Goal: Task Accomplishment & Management: Manage account settings

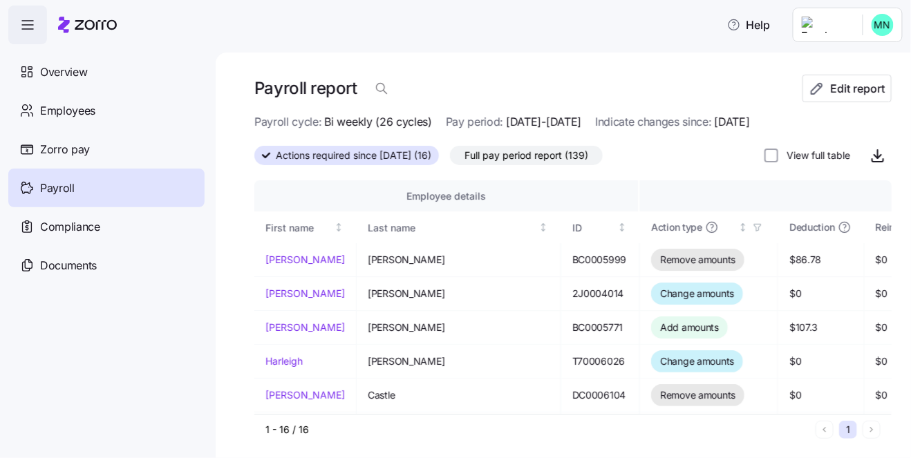
scroll to position [367, 26]
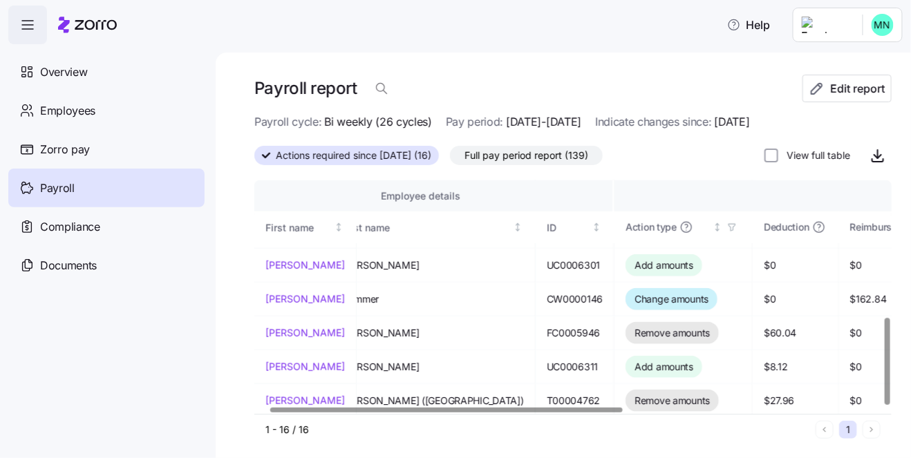
click at [82, 193] on div "Payroll" at bounding box center [106, 188] width 196 height 39
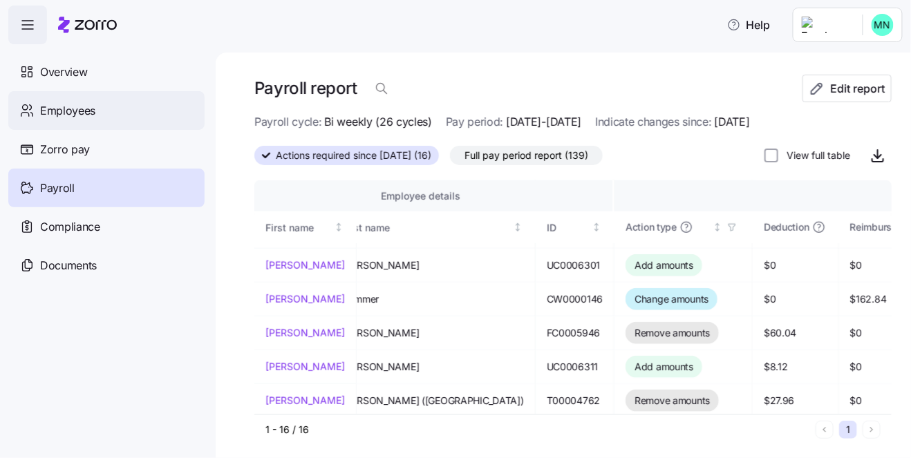
click at [61, 102] on span "Employees" at bounding box center [67, 110] width 55 height 17
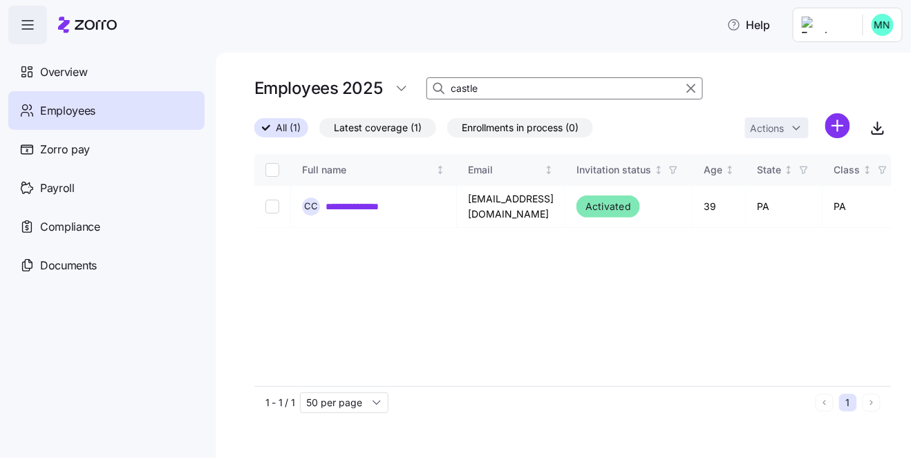
click at [481, 87] on input "castle" at bounding box center [564, 88] width 276 height 22
drag, startPoint x: 482, startPoint y: 87, endPoint x: 444, endPoint y: 87, distance: 37.3
click at [444, 87] on div "castle" at bounding box center [564, 88] width 276 height 22
type input "[PERSON_NAME]"
click at [384, 205] on link "**********" at bounding box center [365, 207] width 78 height 14
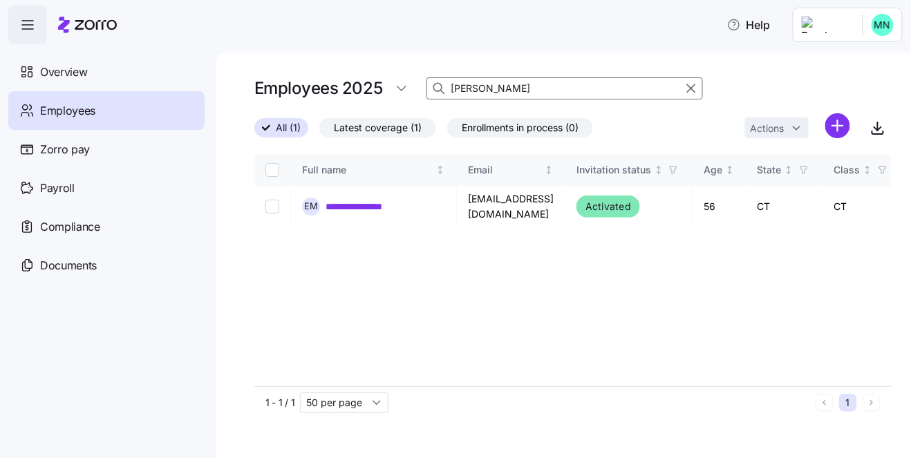
drag, startPoint x: 491, startPoint y: 86, endPoint x: 441, endPoint y: 91, distance: 50.0
click at [441, 91] on div "[PERSON_NAME]" at bounding box center [564, 88] width 276 height 22
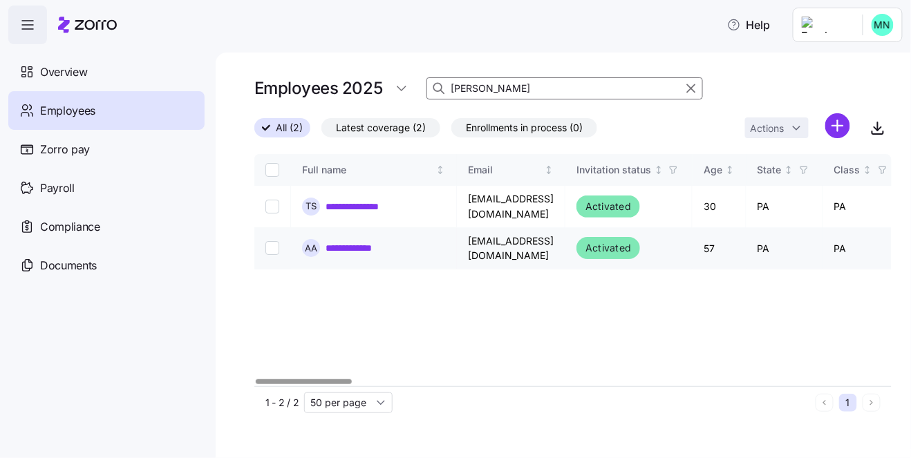
type input "[PERSON_NAME]"
click at [359, 241] on link "**********" at bounding box center [357, 248] width 63 height 14
drag, startPoint x: 488, startPoint y: 84, endPoint x: 432, endPoint y: 91, distance: 56.3
click at [432, 91] on div "[PERSON_NAME]" at bounding box center [564, 88] width 276 height 22
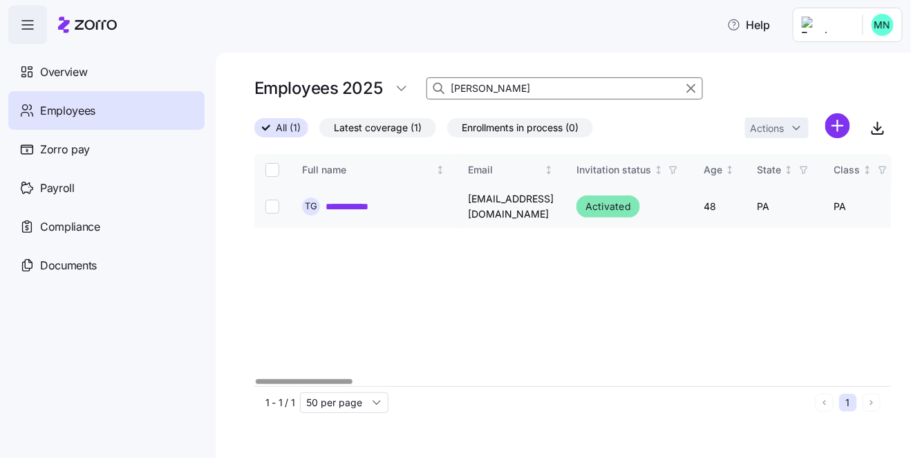
type input "[PERSON_NAME]"
click at [381, 203] on link "**********" at bounding box center [357, 207] width 62 height 14
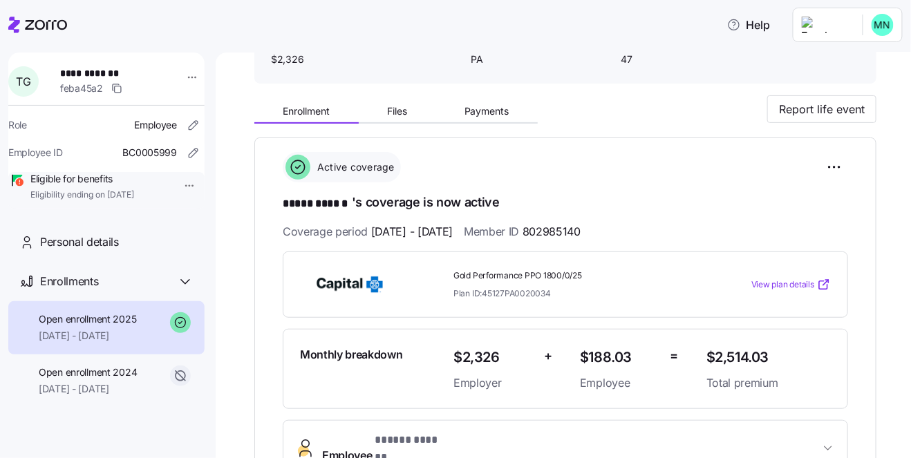
scroll to position [95, 0]
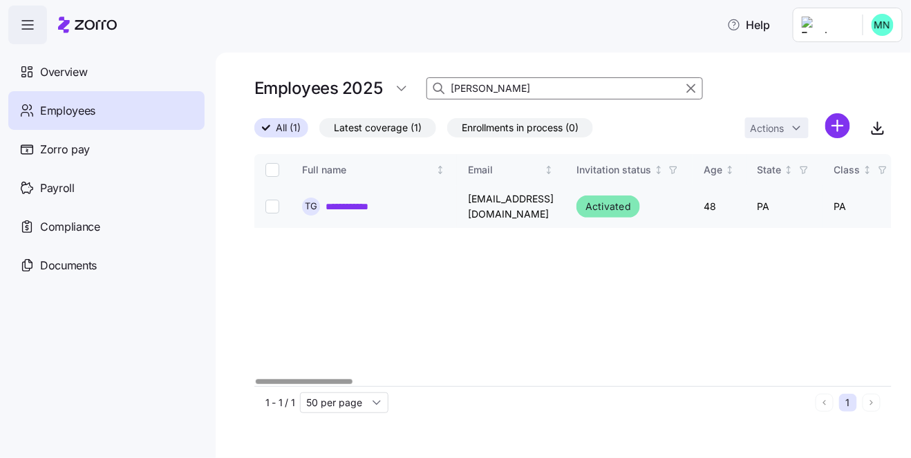
click at [382, 209] on link "**********" at bounding box center [357, 207] width 62 height 14
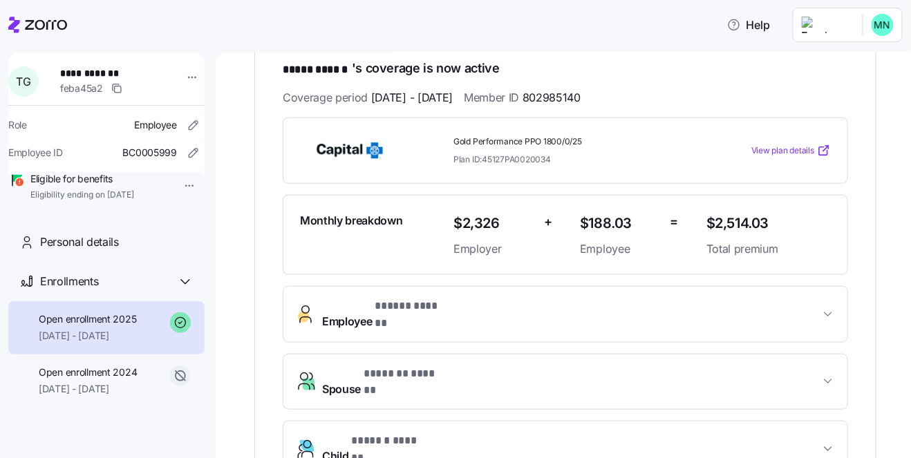
scroll to position [238, 0]
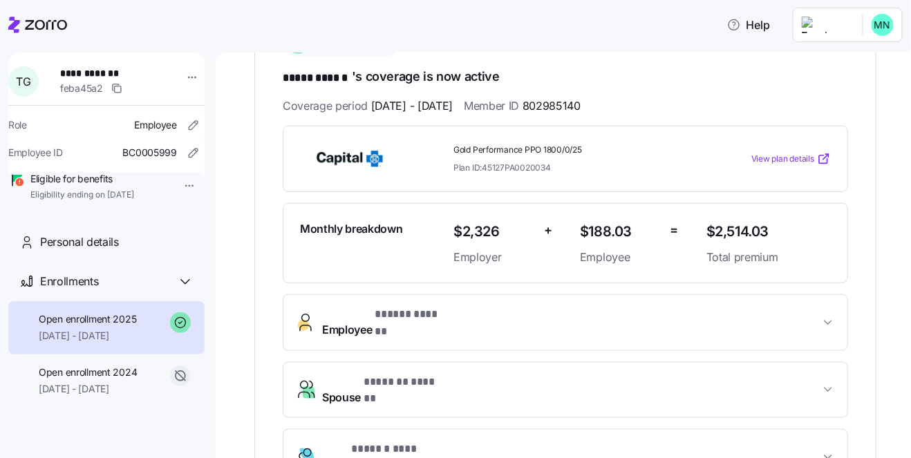
click at [516, 315] on span "Employee * ***** ****** *" at bounding box center [571, 322] width 498 height 33
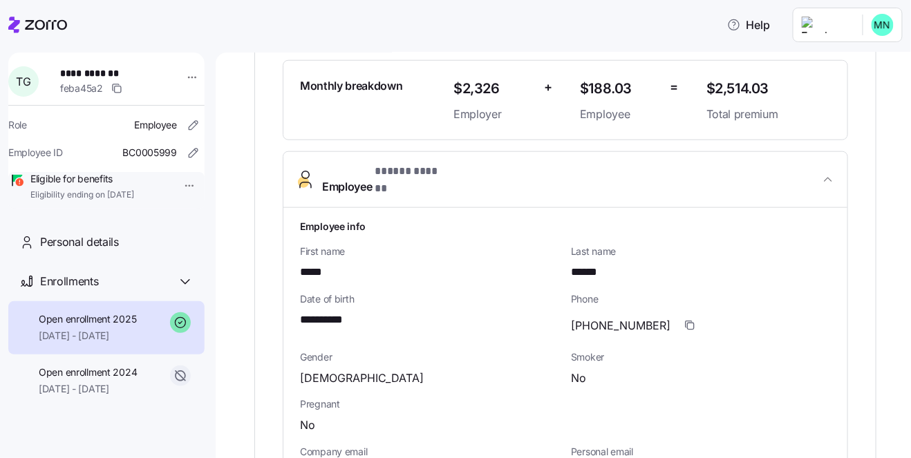
scroll to position [429, 0]
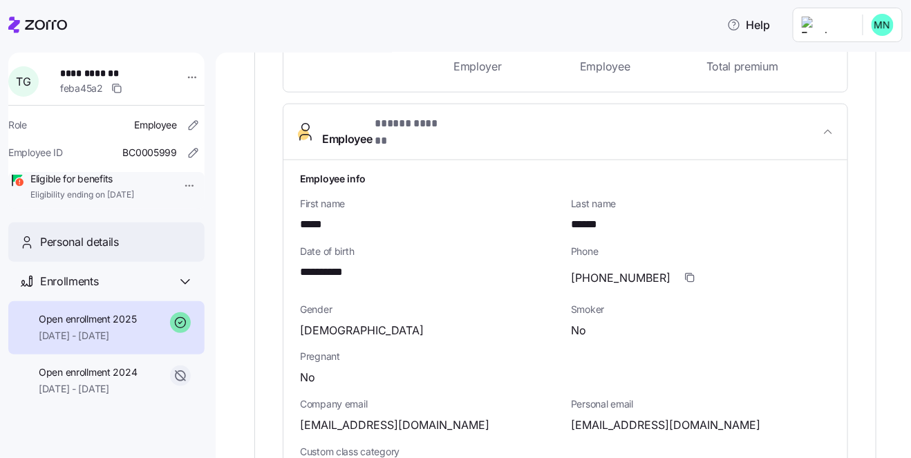
click at [97, 251] on span "Personal details" at bounding box center [79, 242] width 79 height 17
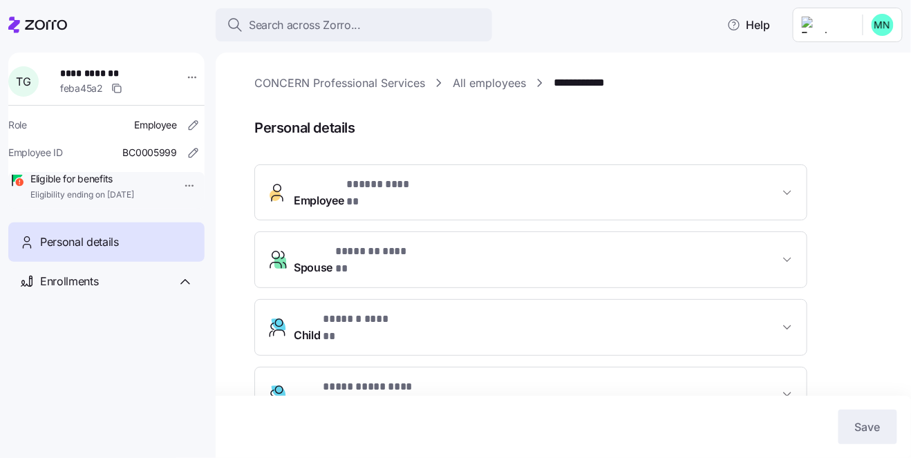
click at [580, 193] on span "Employee * ***** ****** *" at bounding box center [536, 192] width 485 height 33
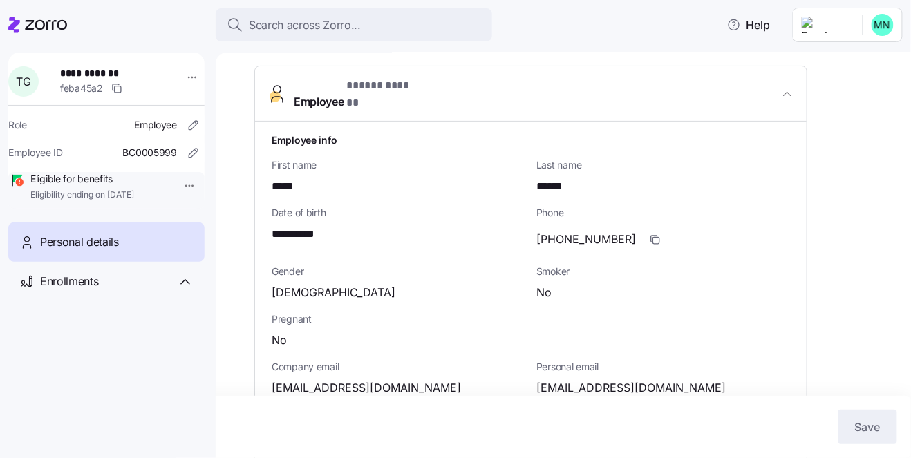
scroll to position [95, 0]
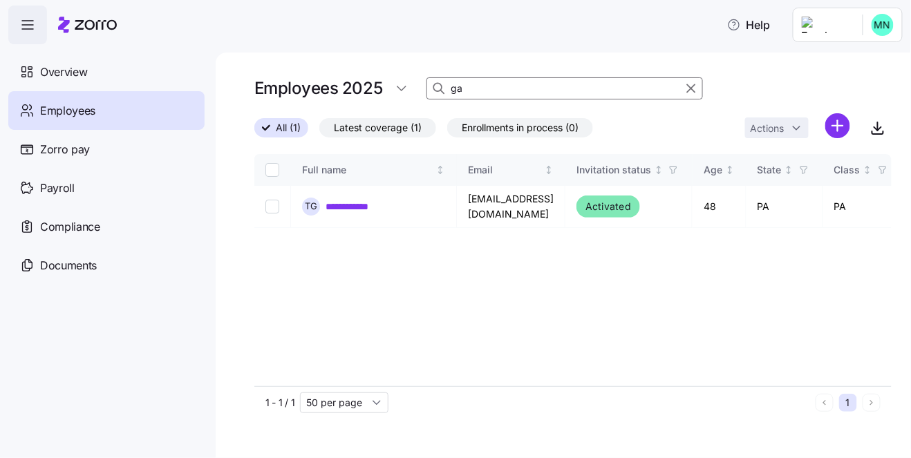
type input "g"
type input "castle"
click at [367, 212] on link "**********" at bounding box center [362, 207] width 73 height 14
click at [361, 198] on div "**********" at bounding box center [373, 207] width 143 height 18
click at [495, 84] on input "castle" at bounding box center [564, 88] width 276 height 22
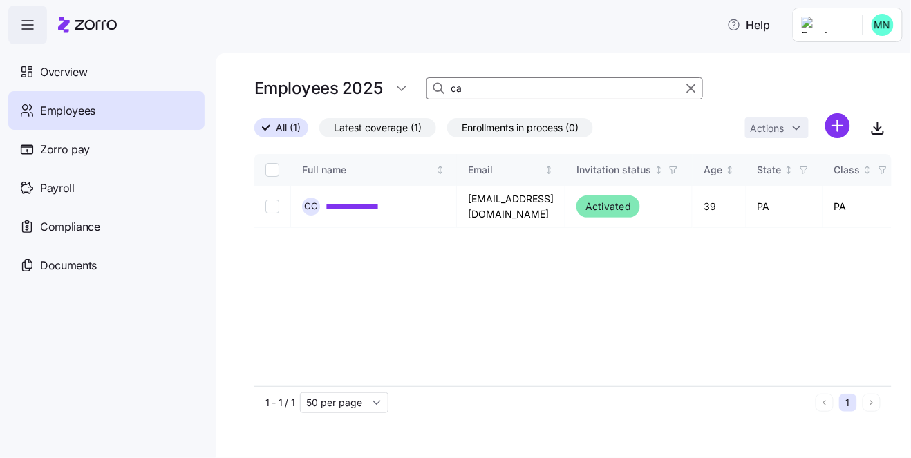
type input "c"
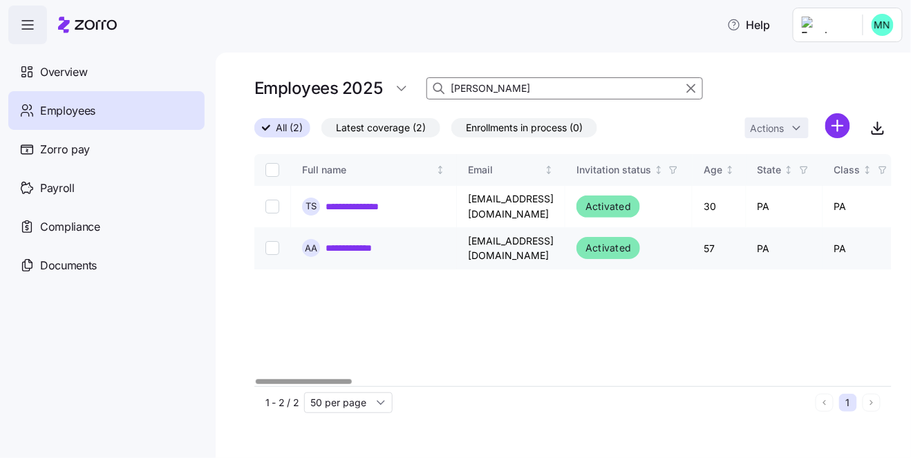
type input "[PERSON_NAME]"
click at [354, 243] on link "**********" at bounding box center [357, 248] width 63 height 14
type input "a"
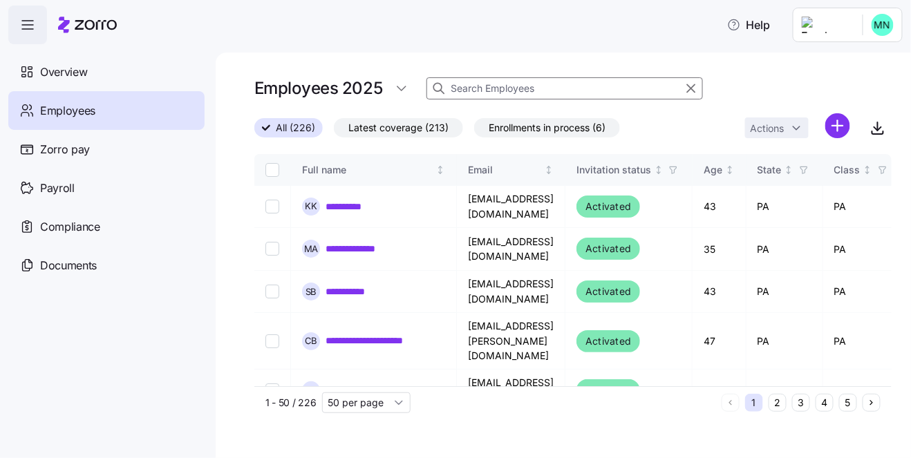
click at [478, 91] on input at bounding box center [564, 88] width 276 height 22
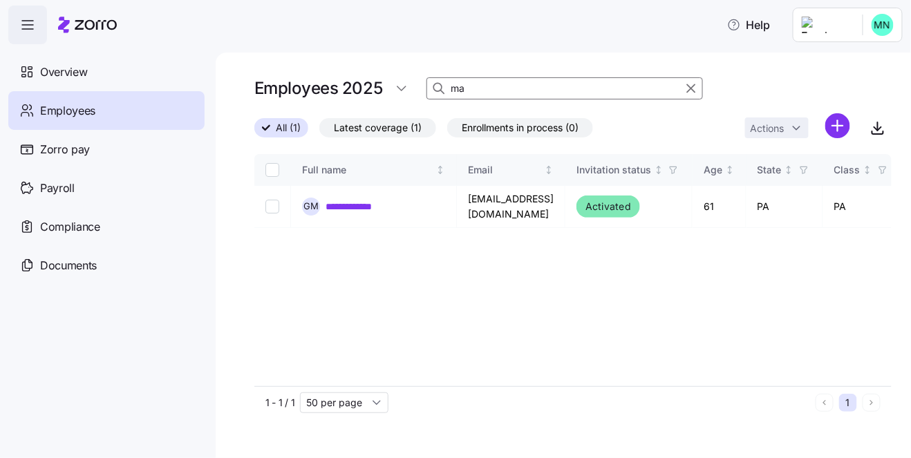
type input "m"
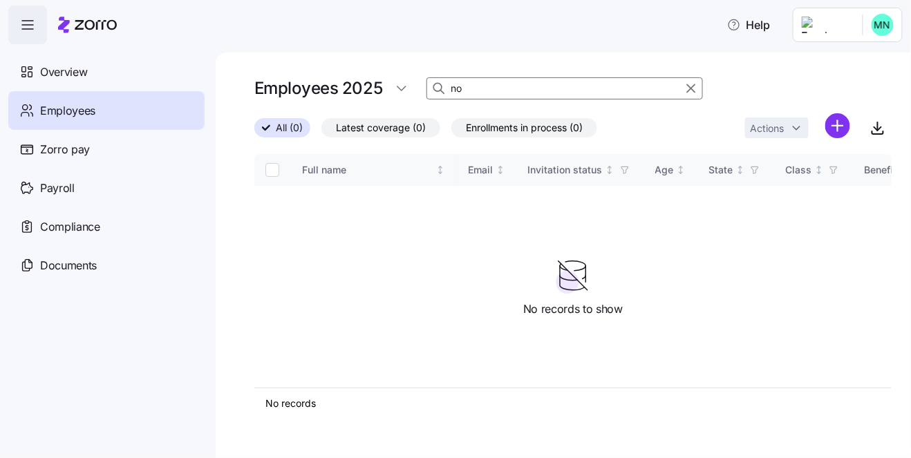
type input "n"
type input "k"
type input "g"
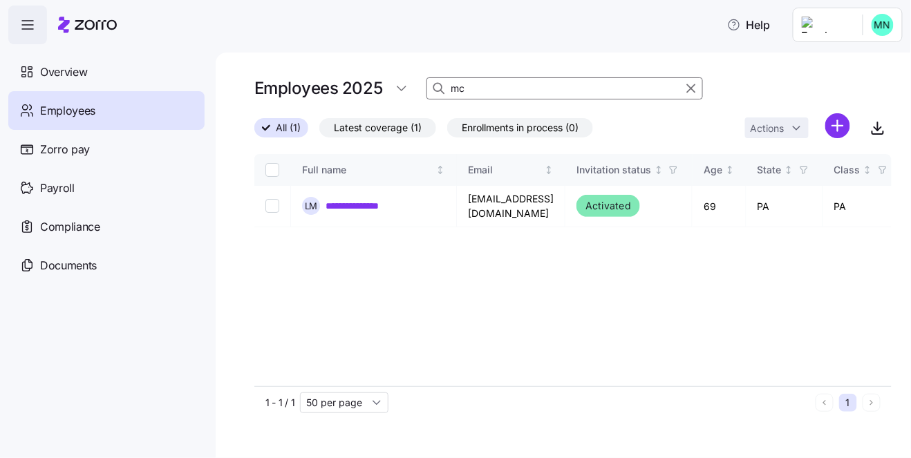
type input "m"
type input "[PERSON_NAME]"
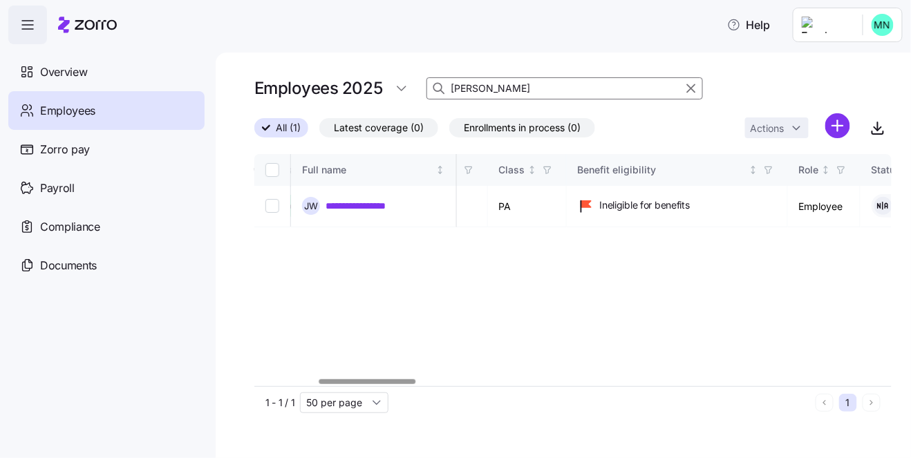
scroll to position [0, 418]
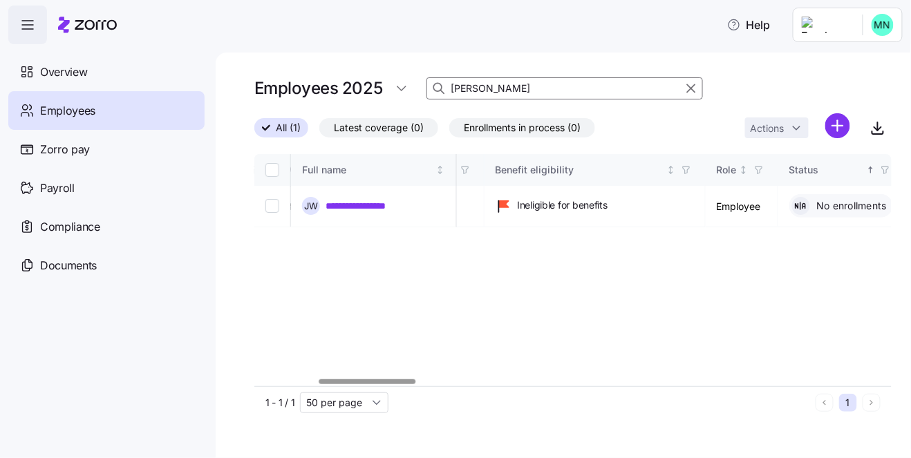
click at [365, 381] on div at bounding box center [367, 381] width 97 height 5
drag, startPoint x: 499, startPoint y: 89, endPoint x: 422, endPoint y: 89, distance: 77.4
click at [422, 89] on div "Employees 2025 [PERSON_NAME]" at bounding box center [572, 89] width 637 height 28
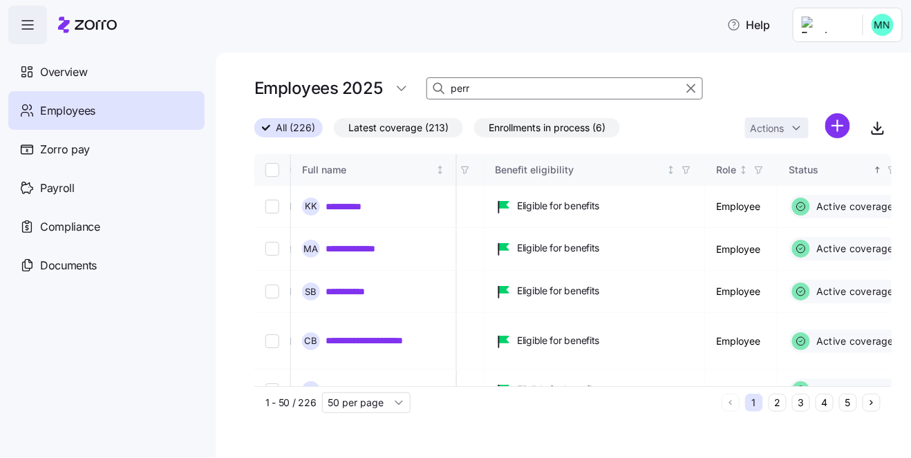
type input "[PERSON_NAME]"
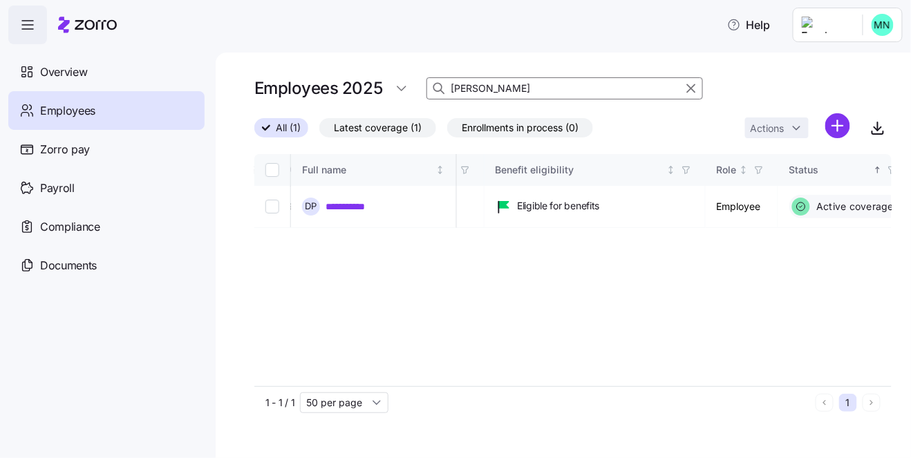
drag, startPoint x: 491, startPoint y: 84, endPoint x: 426, endPoint y: 82, distance: 64.3
click at [426, 82] on div "[PERSON_NAME]" at bounding box center [564, 88] width 276 height 22
type input "cab"
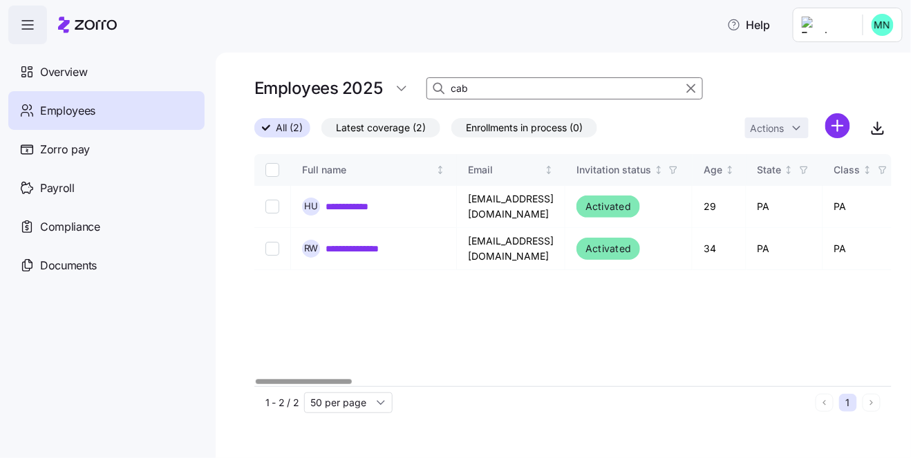
click at [256, 379] on div at bounding box center [304, 381] width 96 height 5
click at [521, 89] on input "cab" at bounding box center [564, 88] width 276 height 22
drag, startPoint x: 514, startPoint y: 87, endPoint x: 432, endPoint y: 82, distance: 82.4
click at [433, 83] on div "cab" at bounding box center [564, 88] width 276 height 22
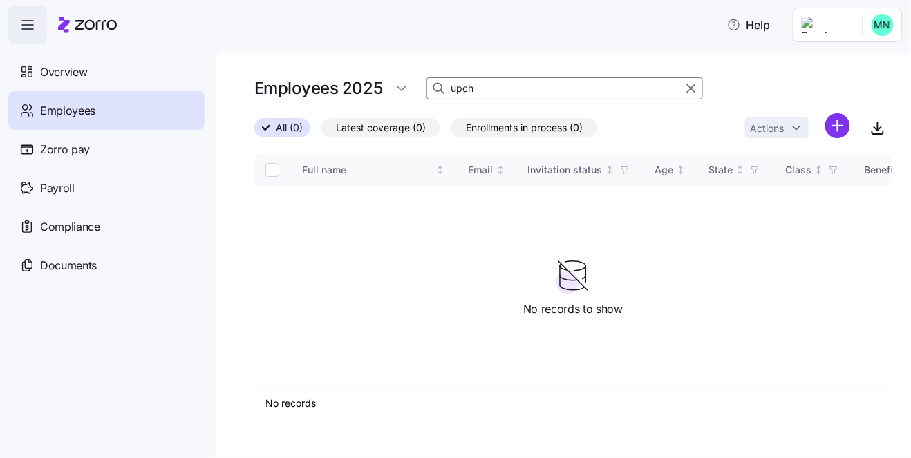
type input "upch"
